Goal: Navigation & Orientation: Find specific page/section

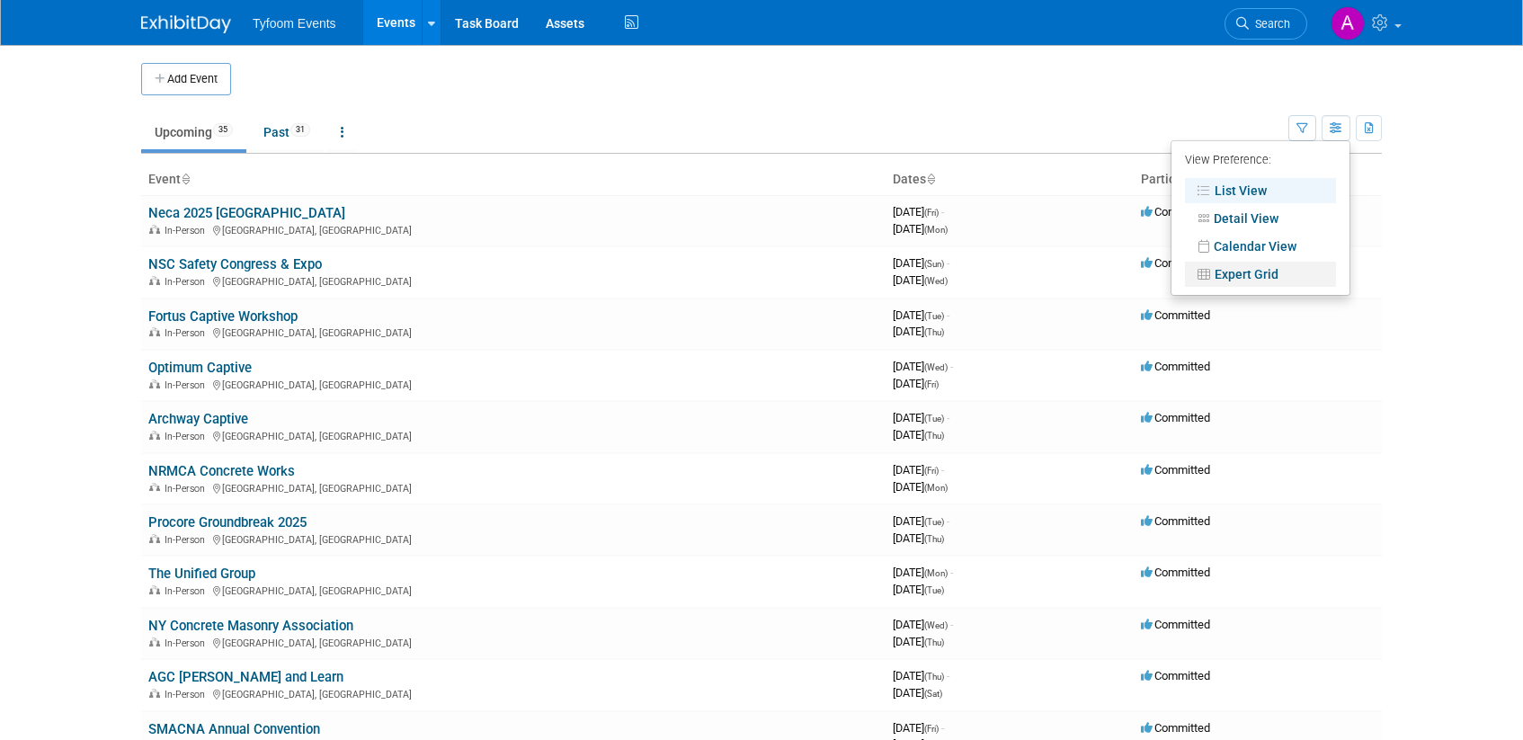
click at [1255, 274] on link "Expert Grid" at bounding box center [1260, 274] width 151 height 25
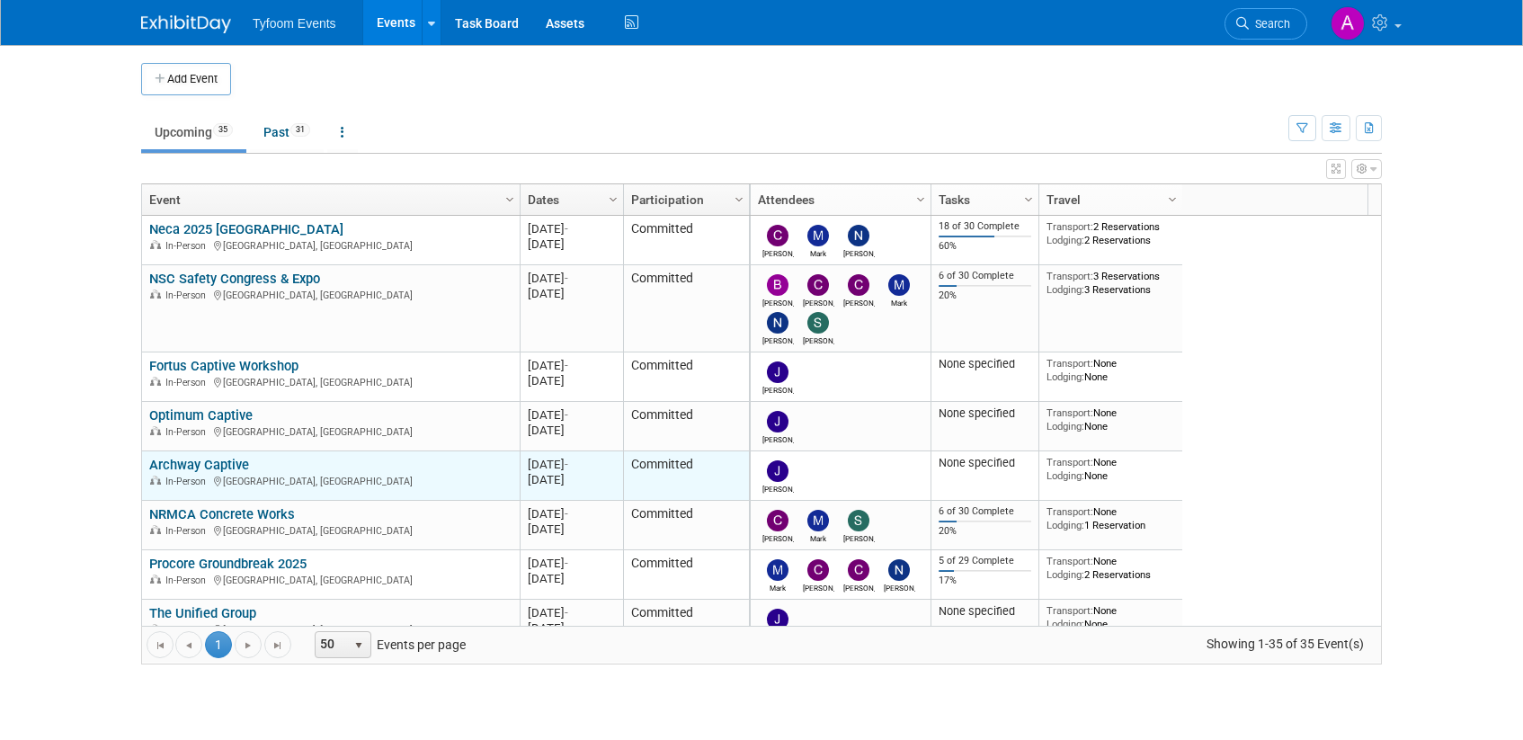
scroll to position [108, 0]
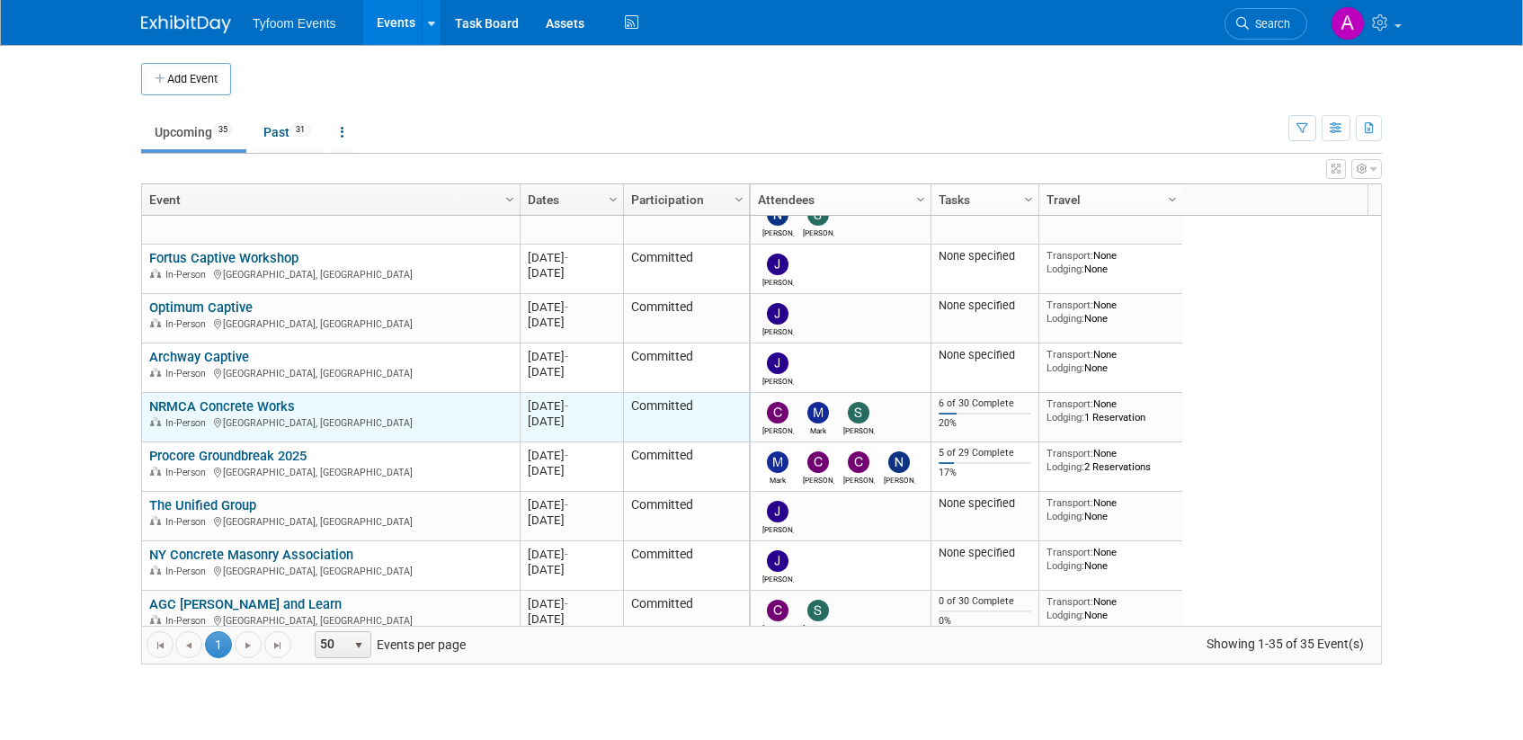
click at [264, 405] on link "NRMCA Concrete Works" at bounding box center [222, 406] width 146 height 16
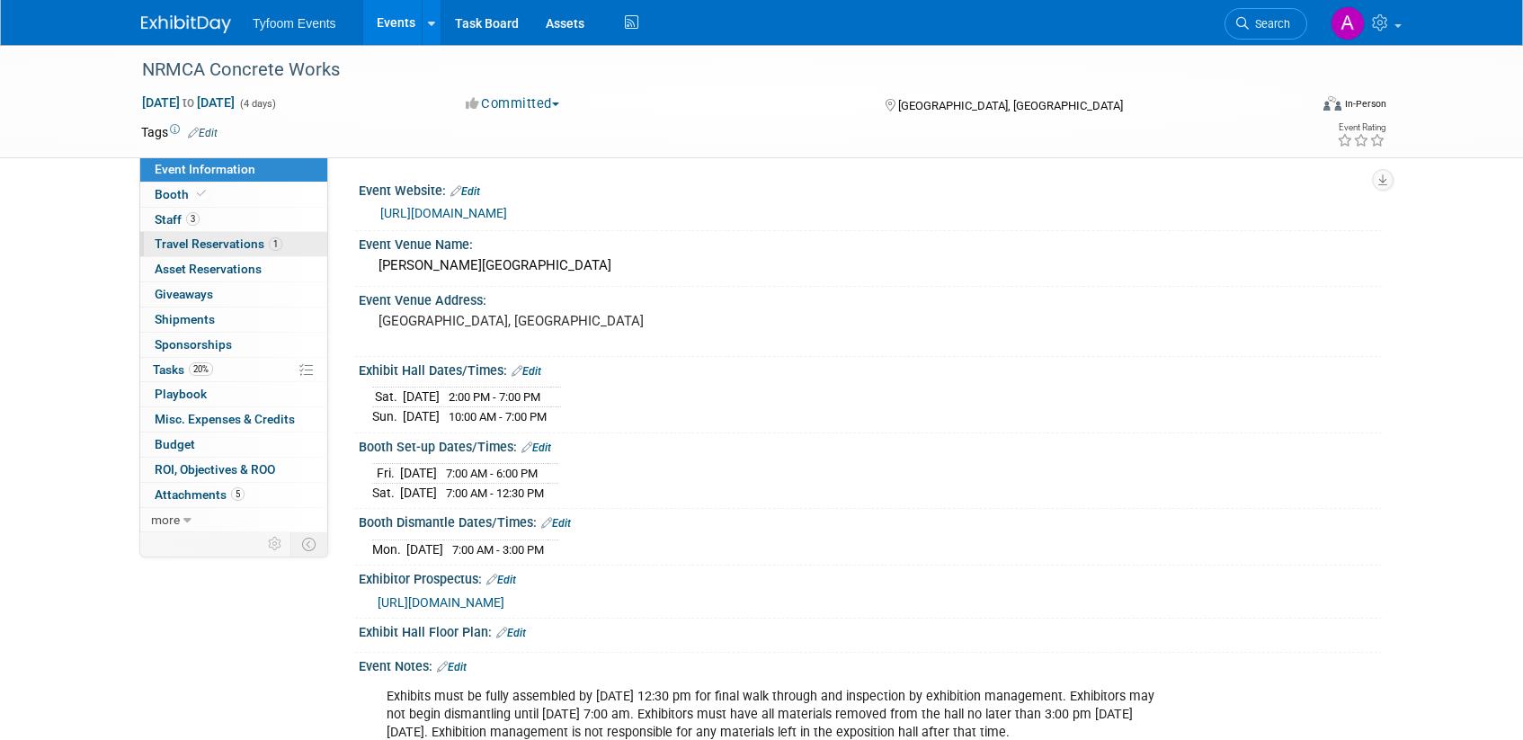
click at [218, 242] on span "Travel Reservations 1" at bounding box center [219, 243] width 128 height 14
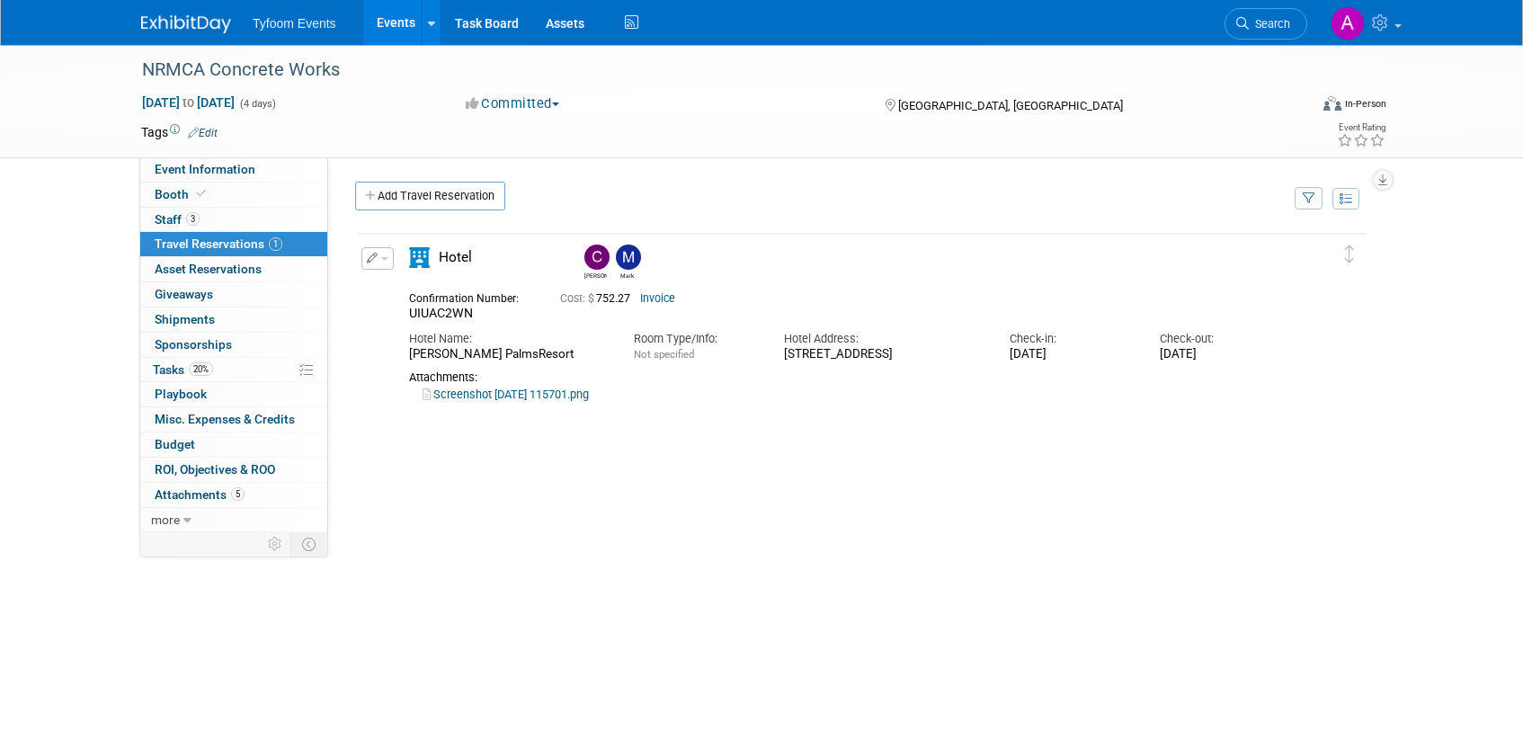
click at [569, 401] on link "Screenshot 2025-06-24 115701.png" at bounding box center [506, 393] width 166 height 13
click at [209, 172] on span "Event Information" at bounding box center [205, 169] width 101 height 14
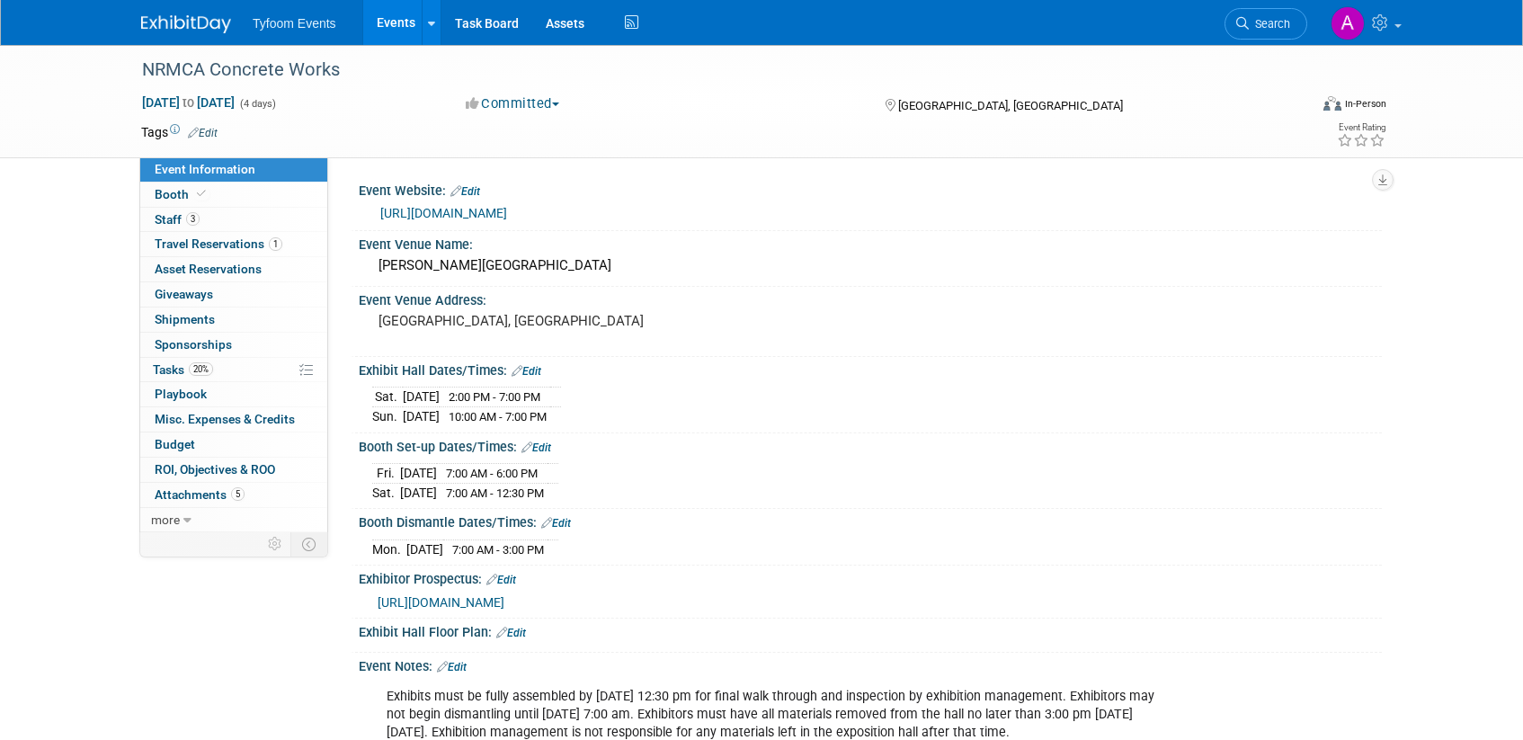
click at [507, 213] on link "[URL][DOMAIN_NAME]" at bounding box center [443, 213] width 127 height 14
